Goal: Information Seeking & Learning: Learn about a topic

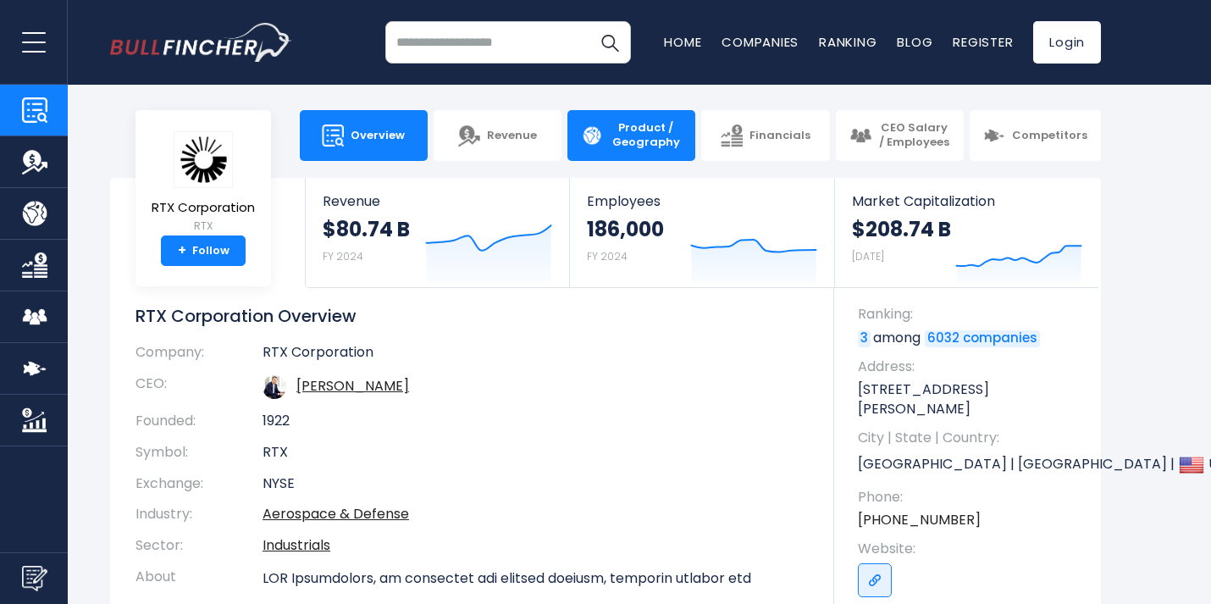
click at [638, 126] on span "Product / Geography" at bounding box center [646, 135] width 72 height 29
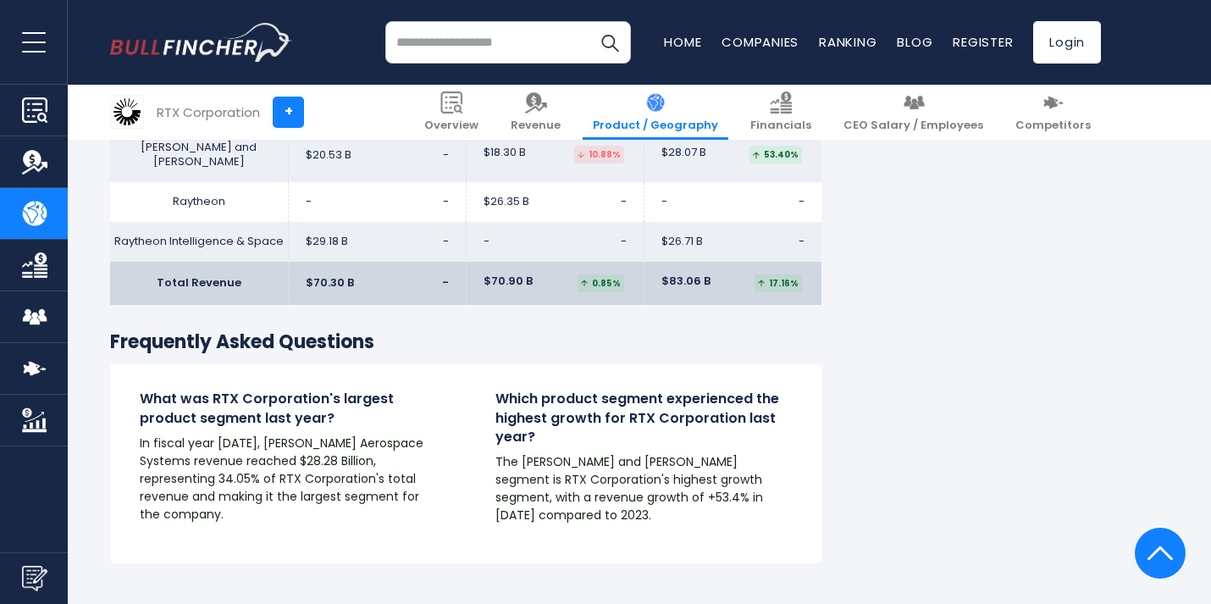
scroll to position [2931, 0]
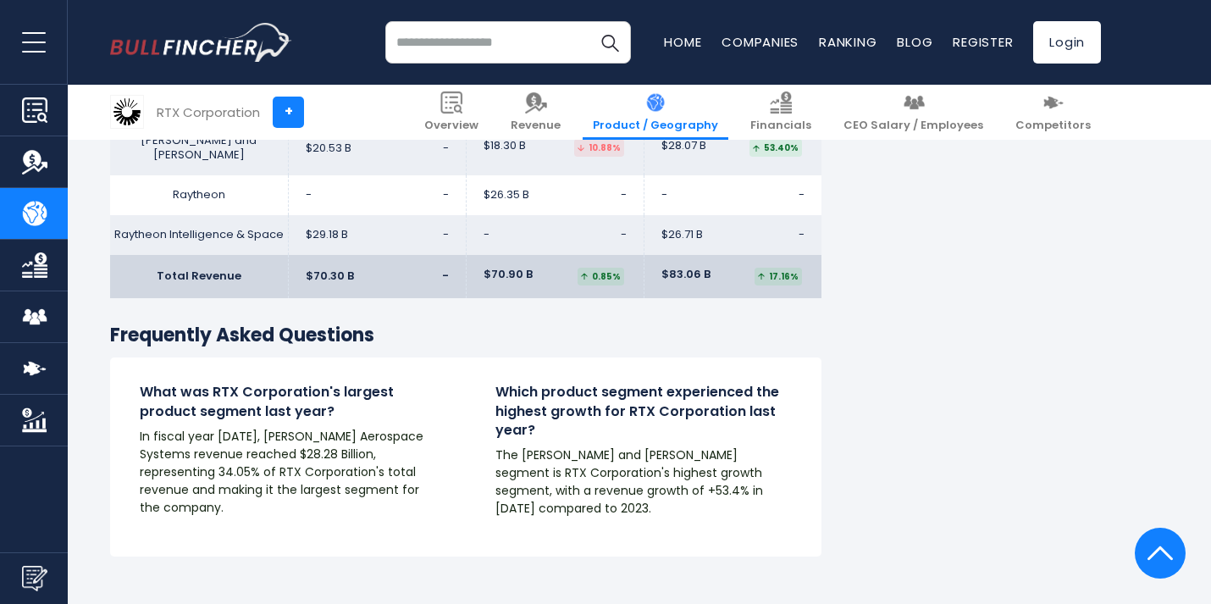
click at [36, 259] on img "Company Financials" at bounding box center [34, 264] width 25 height 25
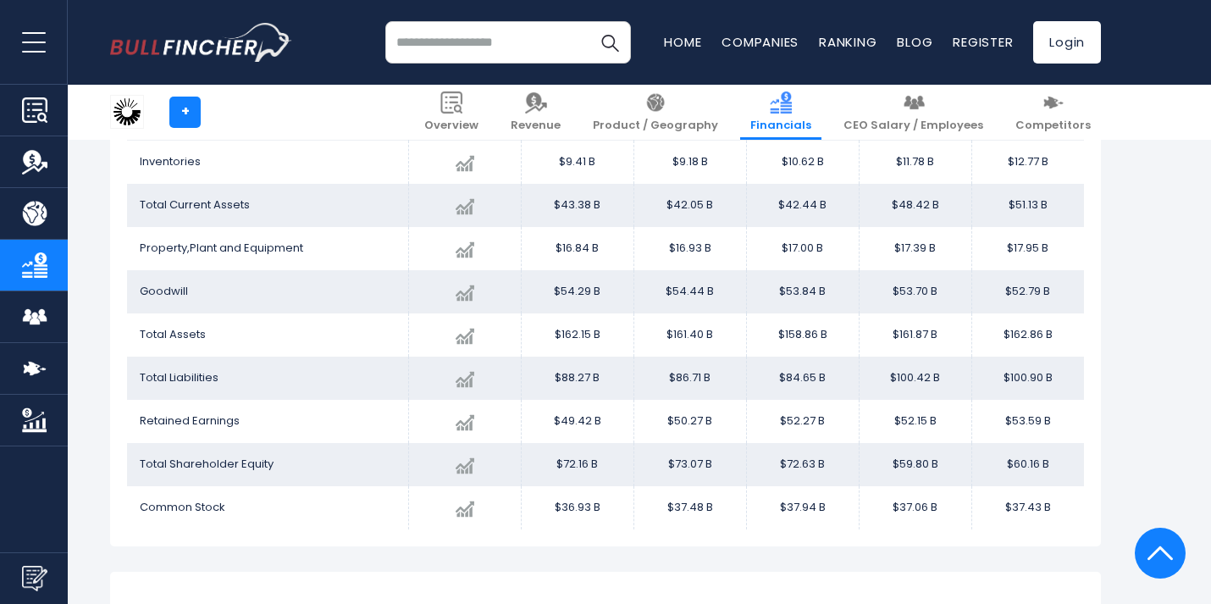
scroll to position [1599, 0]
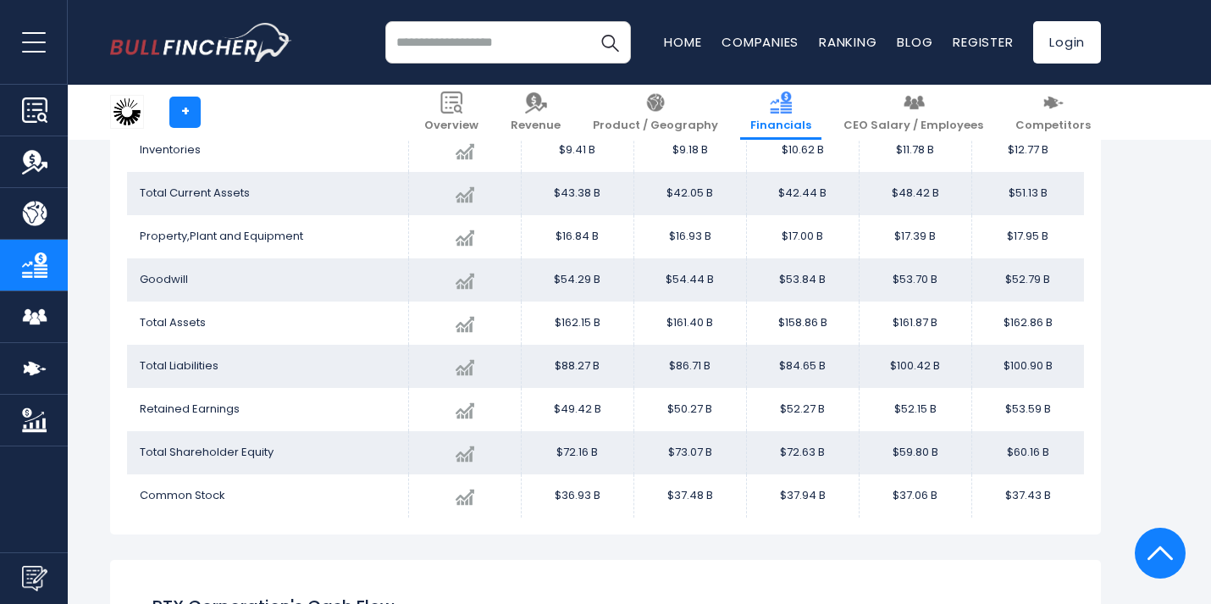
click at [17, 317] on link "CEO Salary / Employees" at bounding box center [34, 316] width 68 height 51
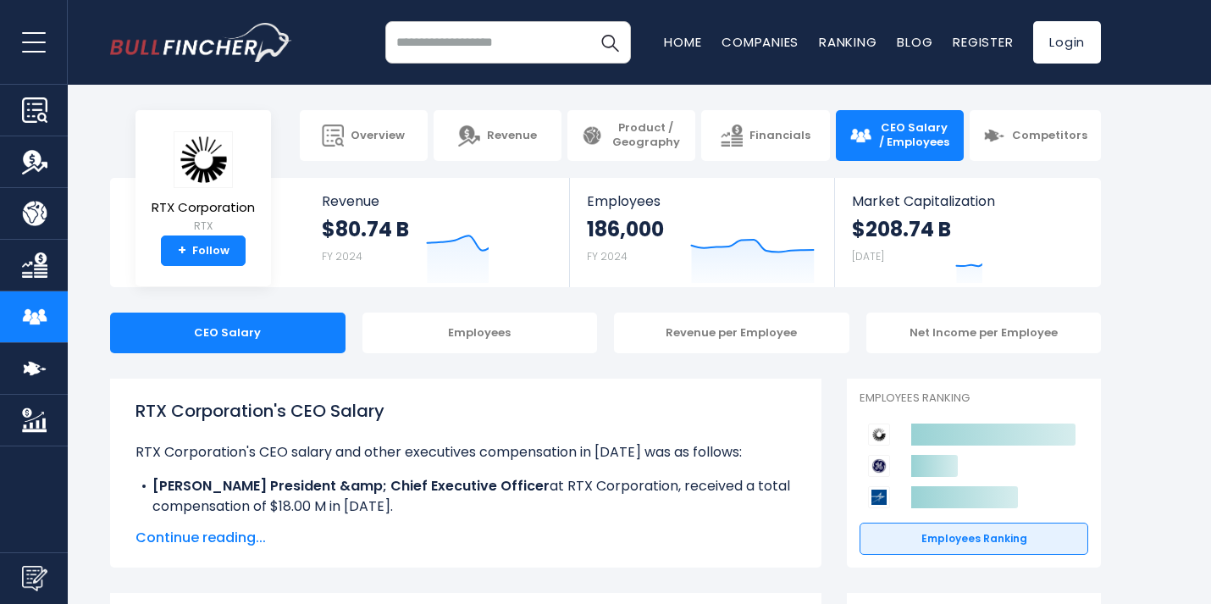
click at [49, 321] on link "CEO Salary / Employees" at bounding box center [34, 316] width 68 height 51
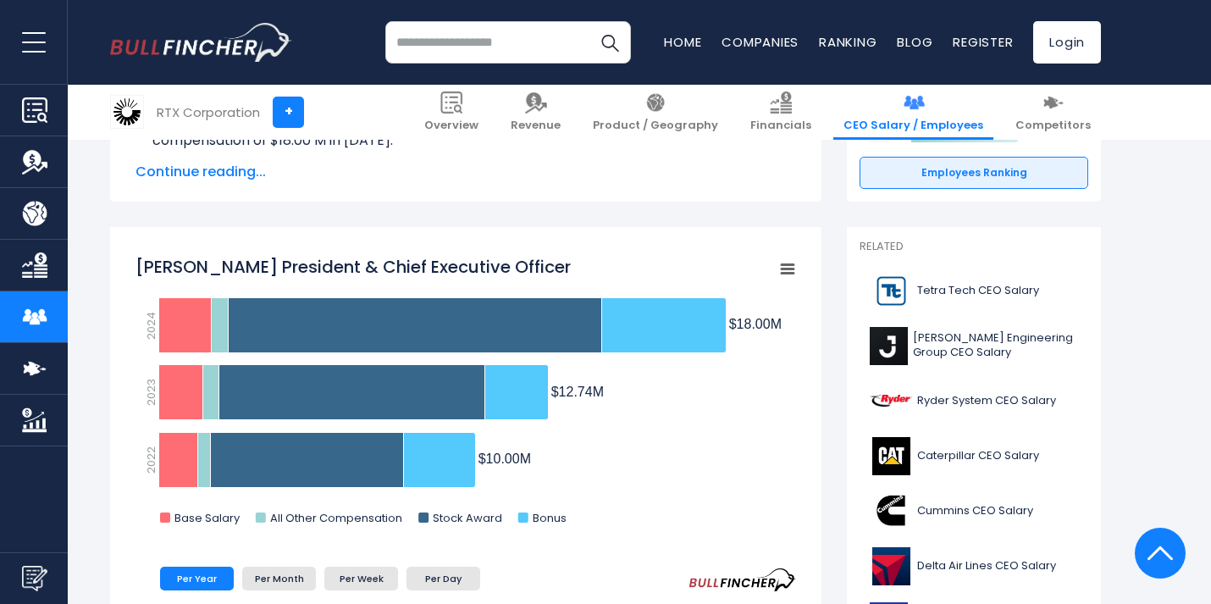
scroll to position [367, 0]
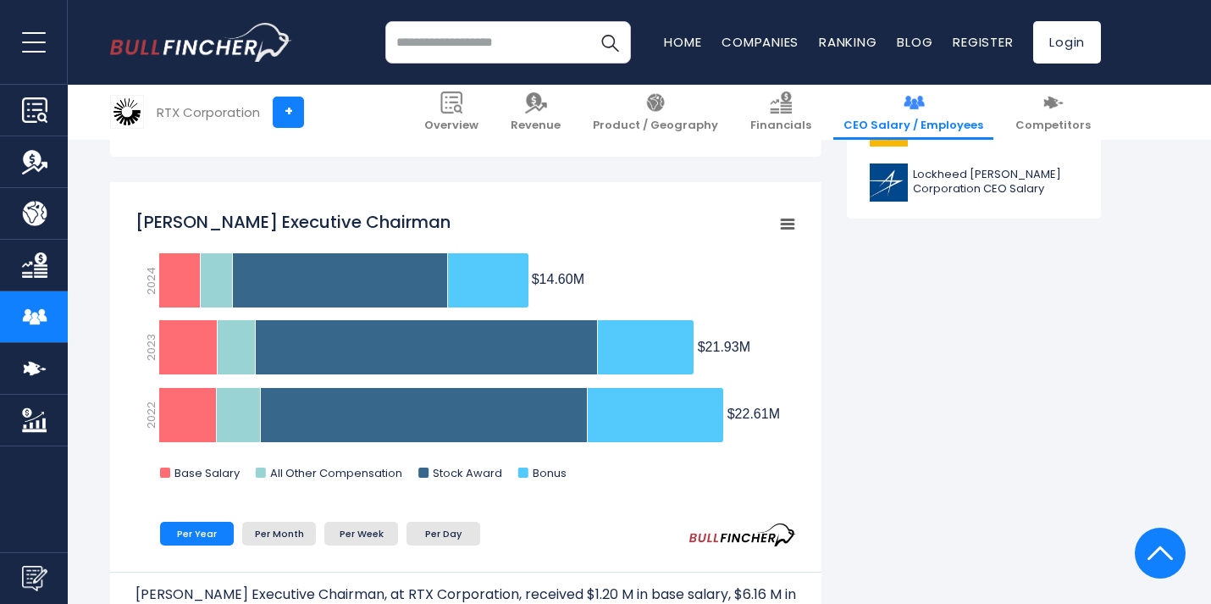
scroll to position [982, 0]
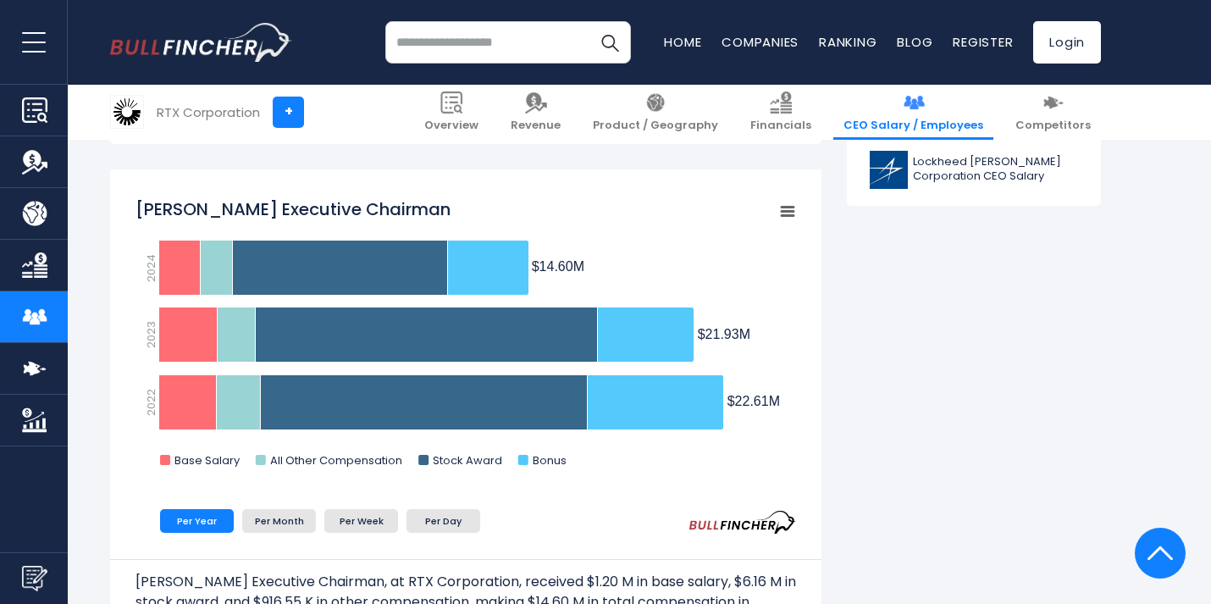
click at [29, 362] on img "Company Competitors" at bounding box center [34, 368] width 25 height 25
click at [41, 367] on img "Company Competitors" at bounding box center [34, 368] width 25 height 25
click at [26, 374] on img "Company Competitors" at bounding box center [34, 368] width 25 height 25
click at [42, 417] on img "Company Market Cap" at bounding box center [34, 419] width 25 height 25
click at [159, 35] on img "Go to homepage" at bounding box center [201, 42] width 182 height 39
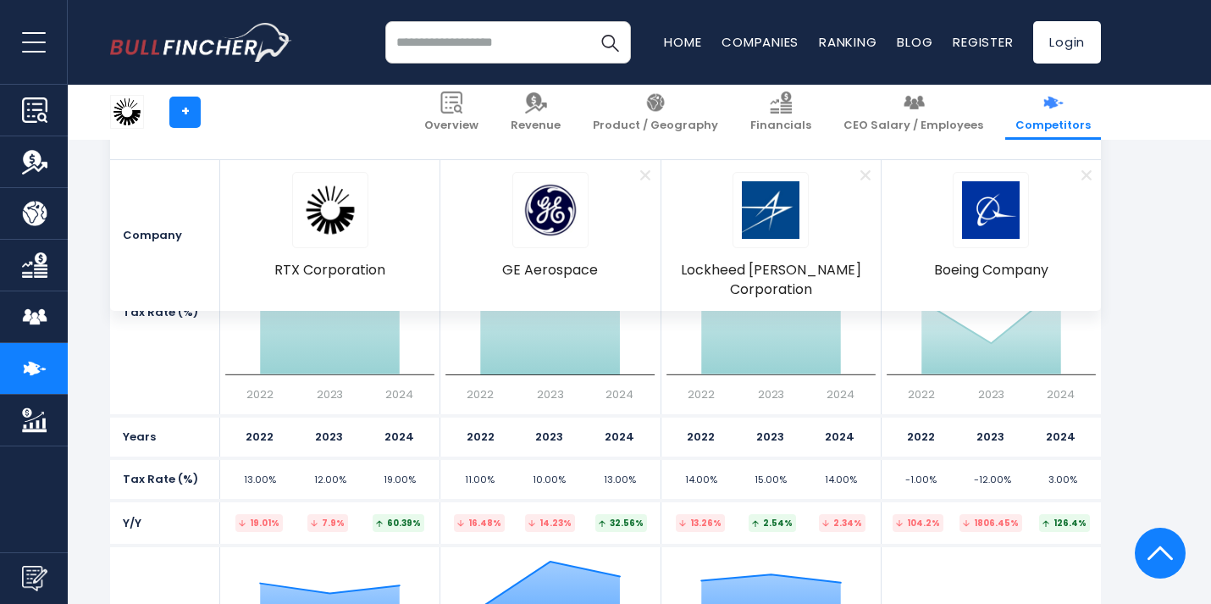
scroll to position [3108, 0]
